Goal: Navigation & Orientation: Find specific page/section

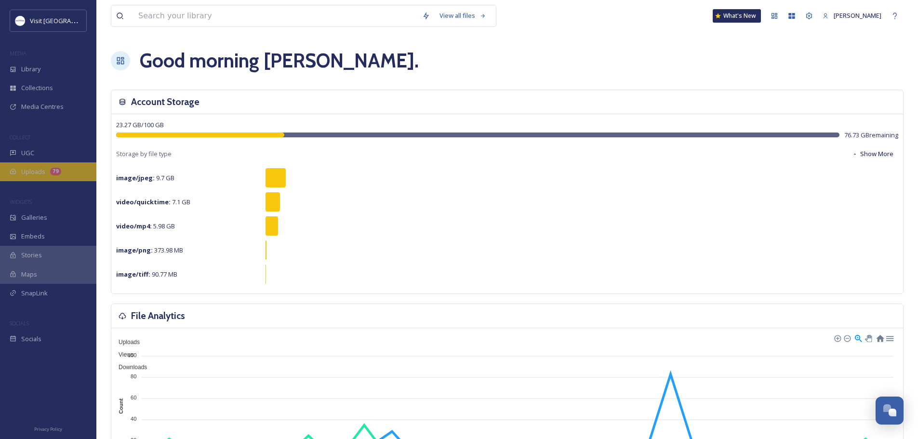
click at [31, 168] on span "Uploads" at bounding box center [33, 171] width 24 height 9
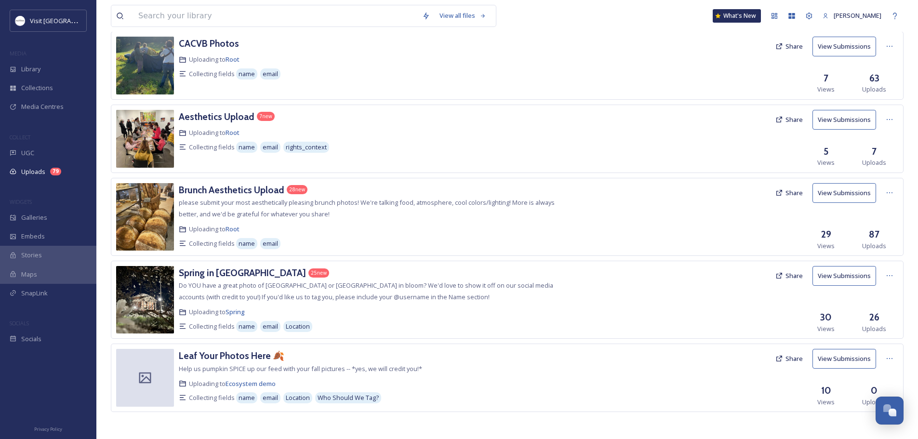
scroll to position [394, 0]
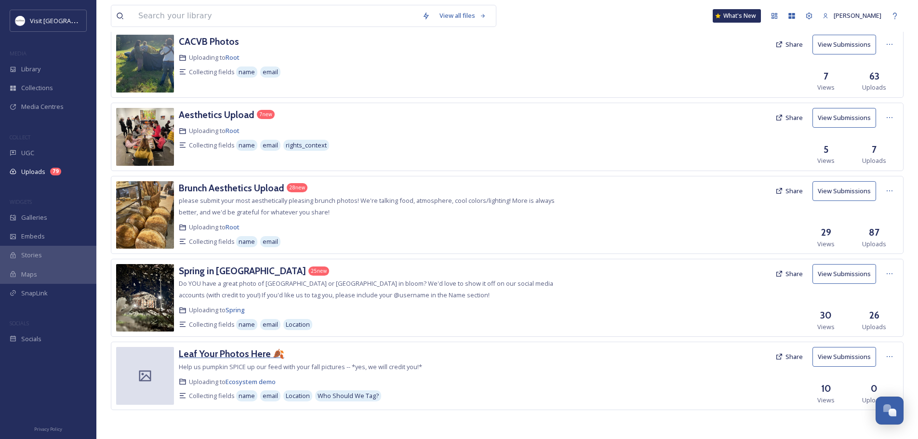
click at [247, 357] on h3 "Leaf Your Photos Here 🍂" at bounding box center [232, 354] width 106 height 12
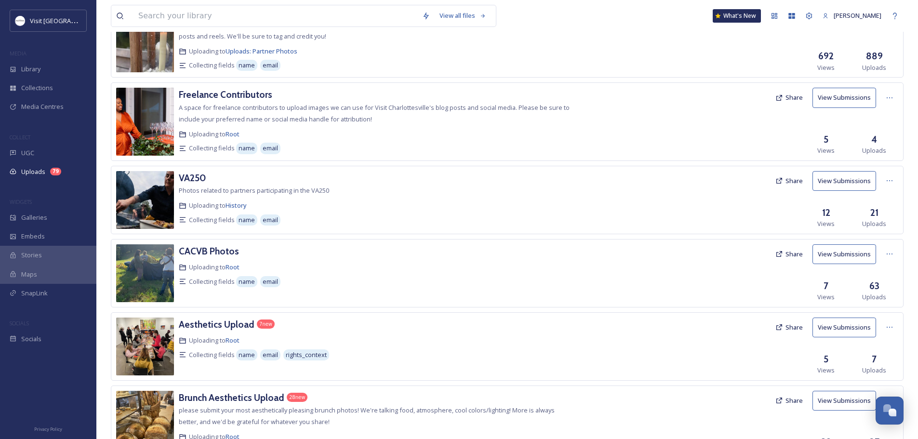
scroll to position [193, 0]
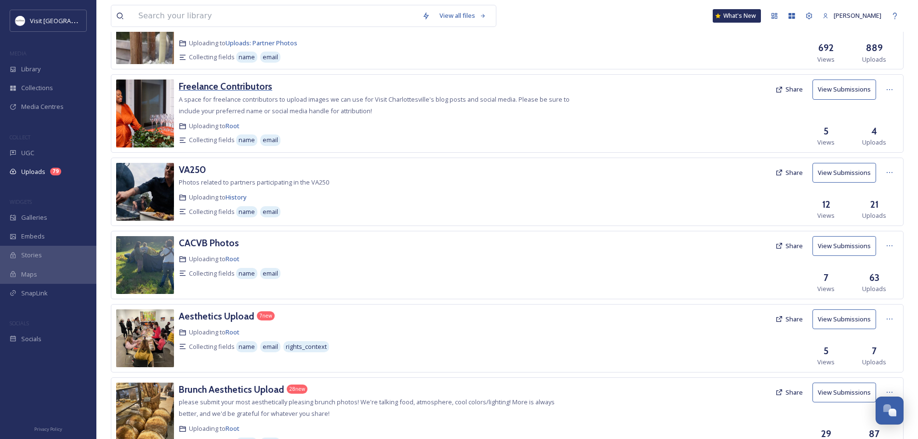
click at [222, 87] on h3 "Freelance Contributors" at bounding box center [225, 86] width 93 height 12
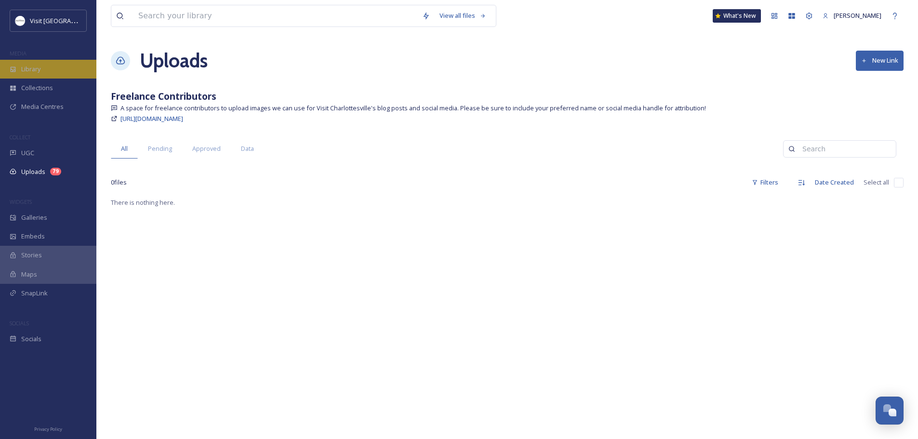
click at [34, 68] on span "Library" at bounding box center [30, 69] width 19 height 9
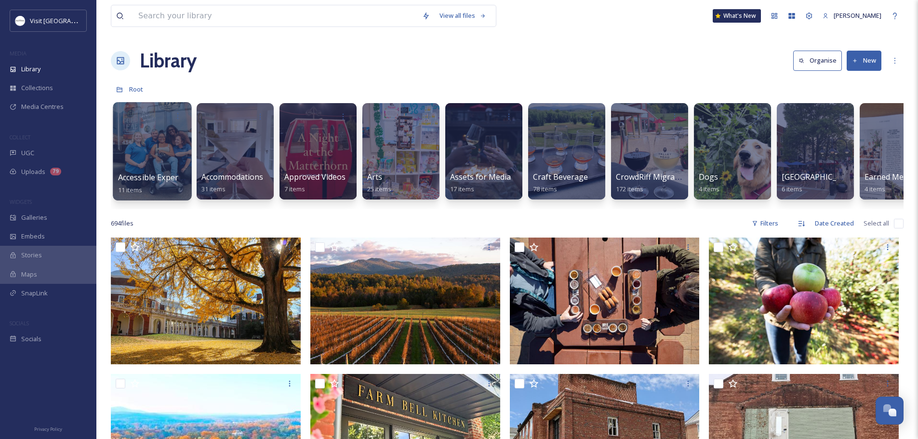
click at [170, 153] on div at bounding box center [152, 151] width 79 height 98
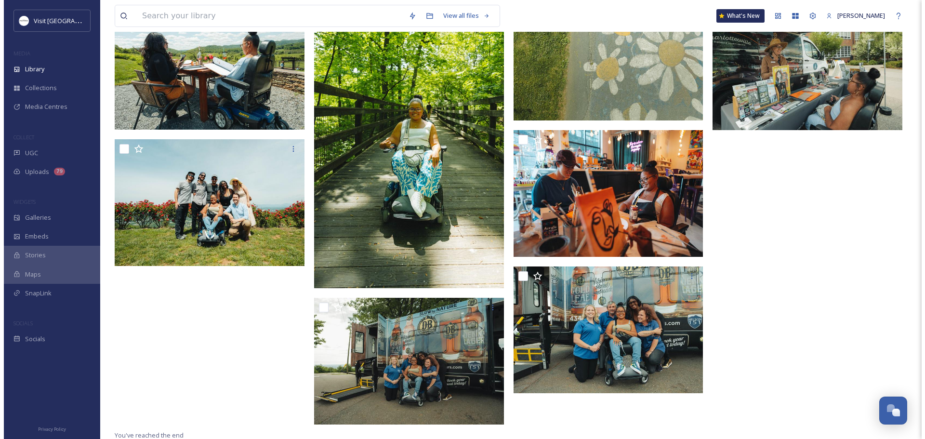
scroll to position [266, 0]
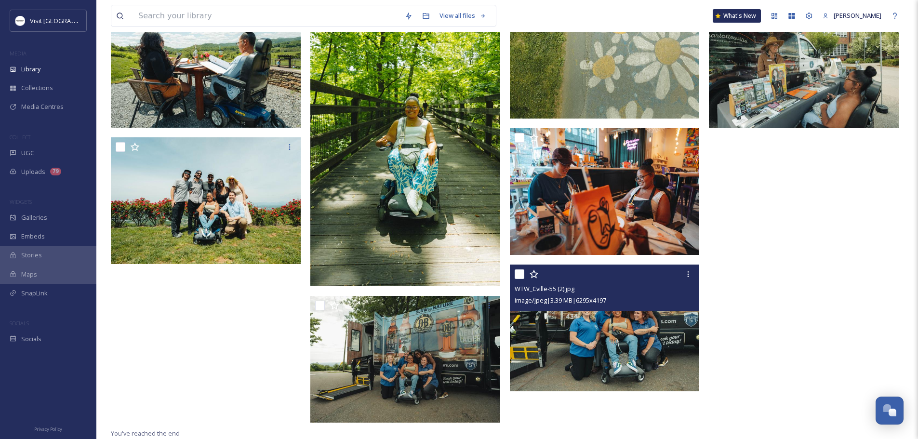
click at [592, 342] on img at bounding box center [605, 328] width 190 height 127
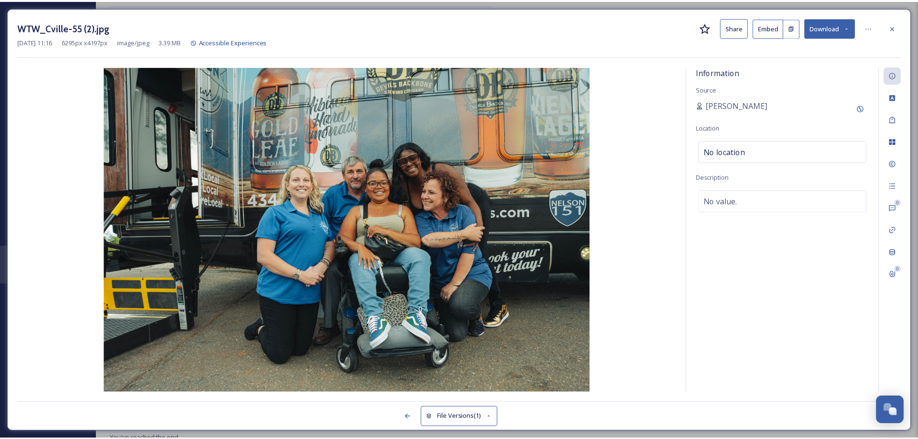
scroll to position [268, 0]
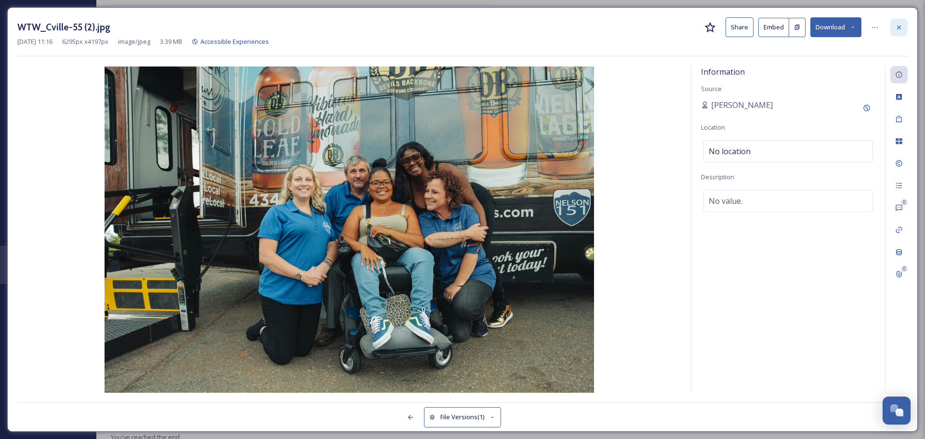
click at [900, 24] on icon at bounding box center [899, 28] width 8 height 8
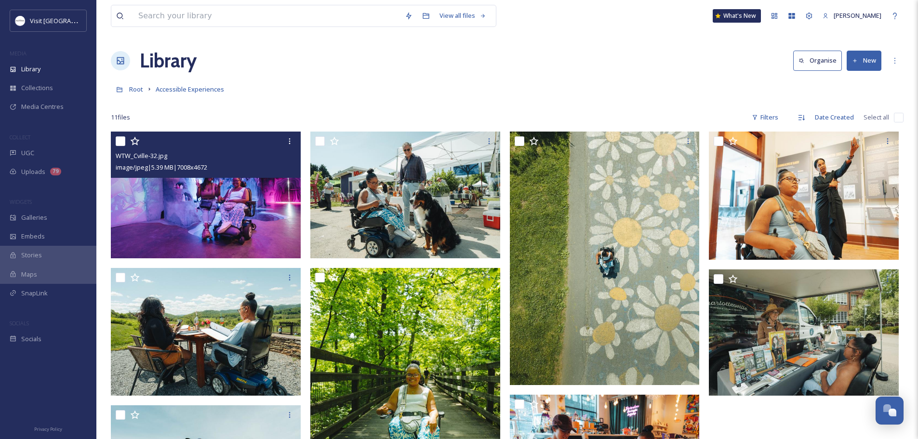
click at [226, 215] on img at bounding box center [206, 195] width 190 height 127
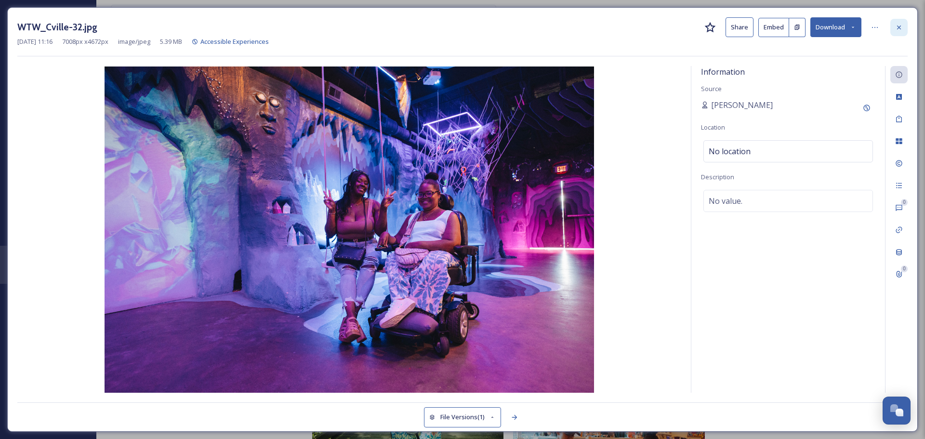
click at [899, 24] on icon at bounding box center [899, 28] width 8 height 8
